Goal: Navigation & Orientation: Find specific page/section

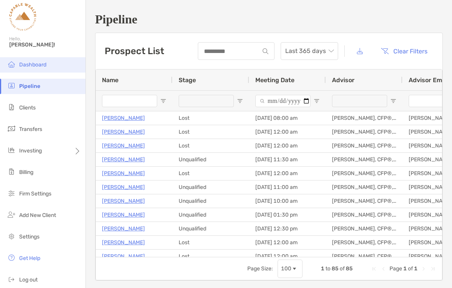
click at [48, 67] on li "Dashboard" at bounding box center [43, 64] width 86 height 15
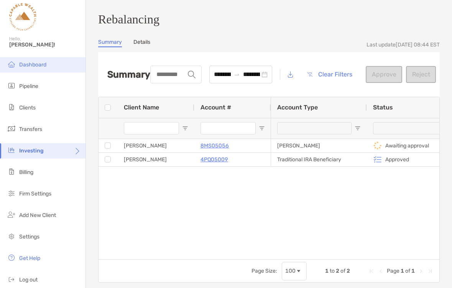
click at [40, 66] on span "Dashboard" at bounding box center [32, 64] width 27 height 7
